Goal: Transaction & Acquisition: Purchase product/service

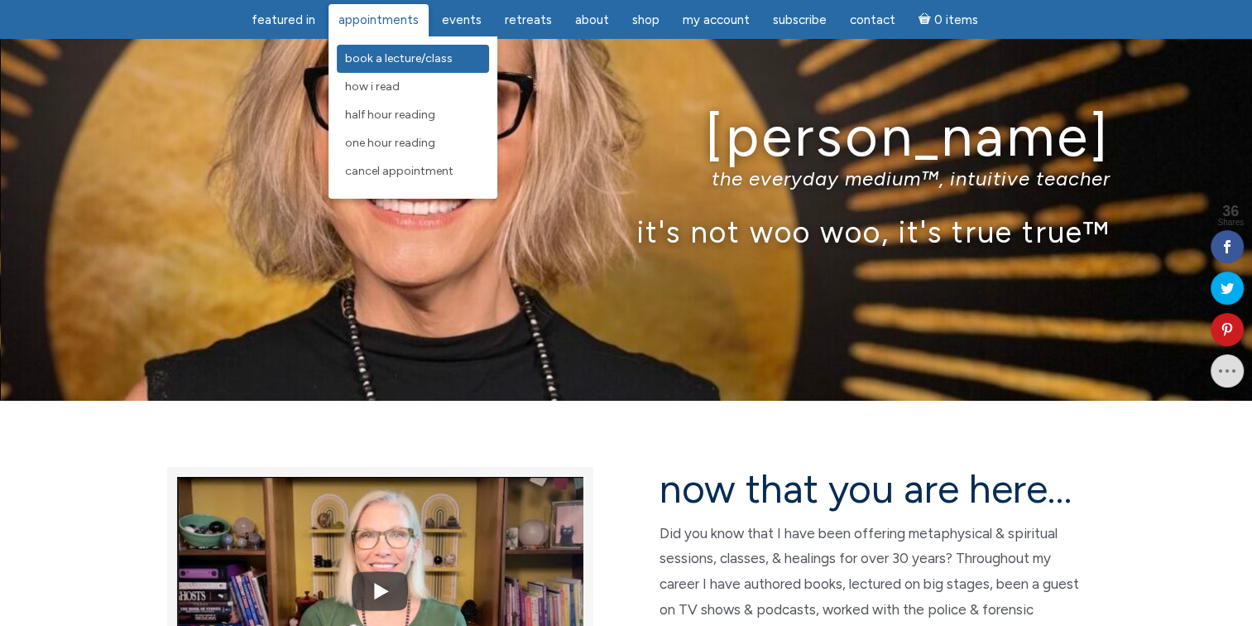
scroll to position [83, 0]
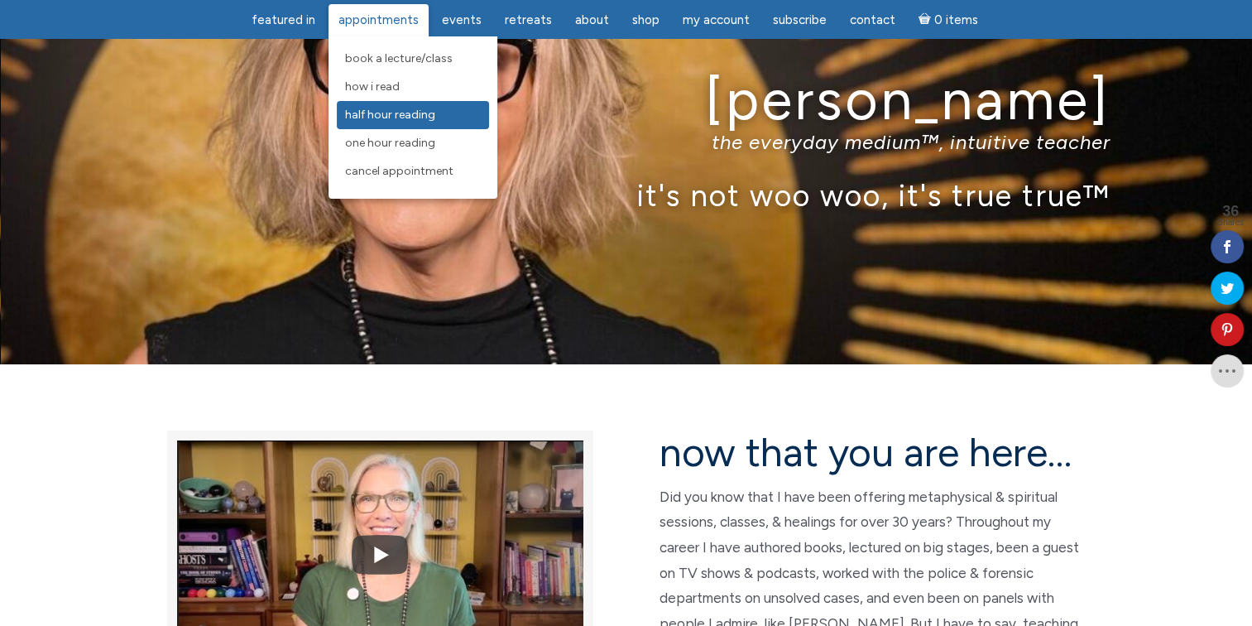
click at [405, 113] on span "Half Hour Reading" at bounding box center [390, 115] width 90 height 14
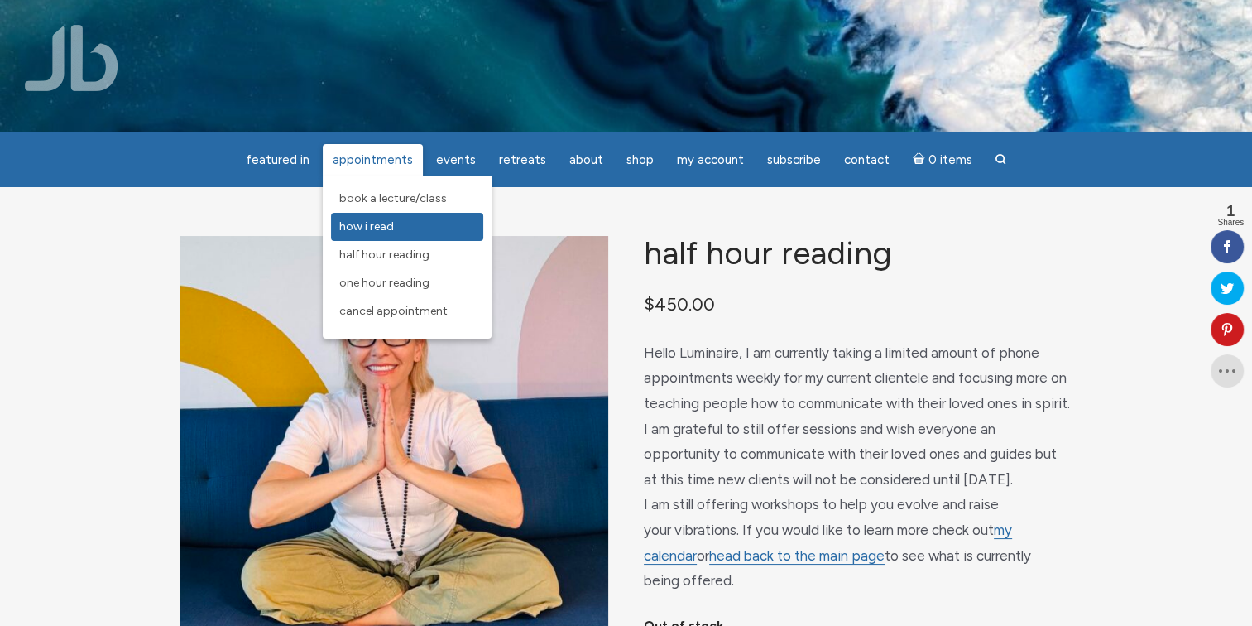
click at [376, 216] on link "How I Read" at bounding box center [407, 227] width 152 height 28
